Goal: Find specific page/section: Find specific page/section

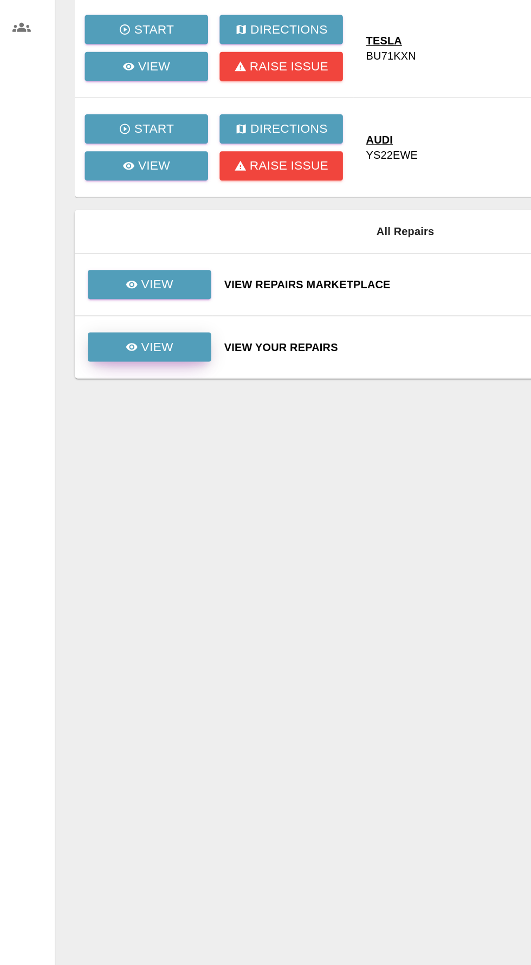
click at [125, 391] on link "View" at bounding box center [105, 385] width 87 height 21
click at [126, 334] on link "View" at bounding box center [105, 342] width 87 height 21
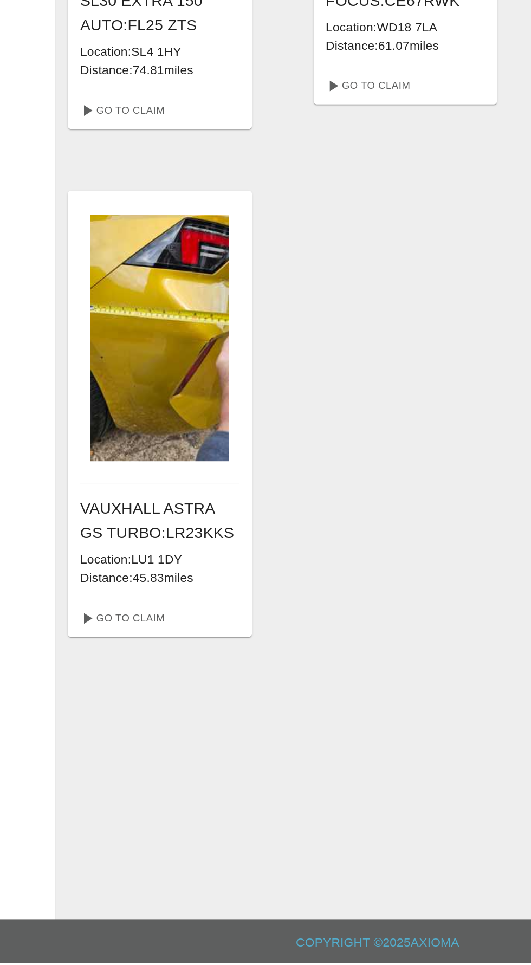
scroll to position [72, 0]
